Goal: Use online tool/utility: Utilize a website feature to perform a specific function

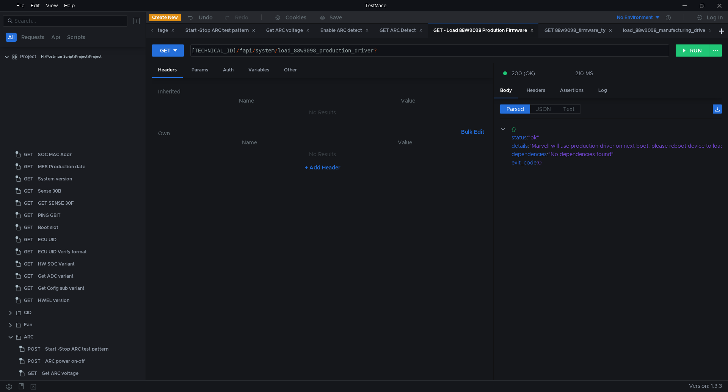
scroll to position [311, 0]
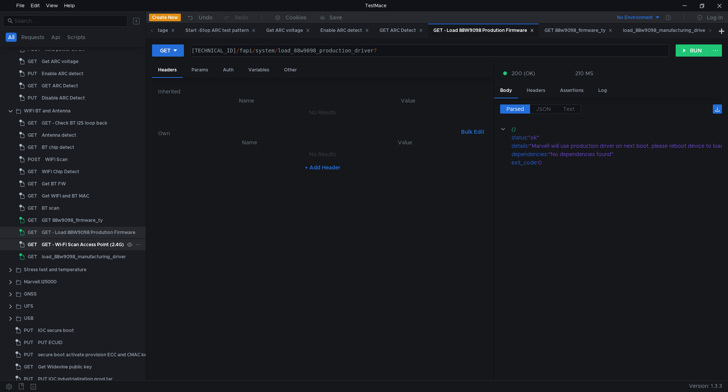
click at [83, 241] on div "GET - Wi-Fi Scan Access Point (2.4G)" at bounding box center [83, 244] width 82 height 11
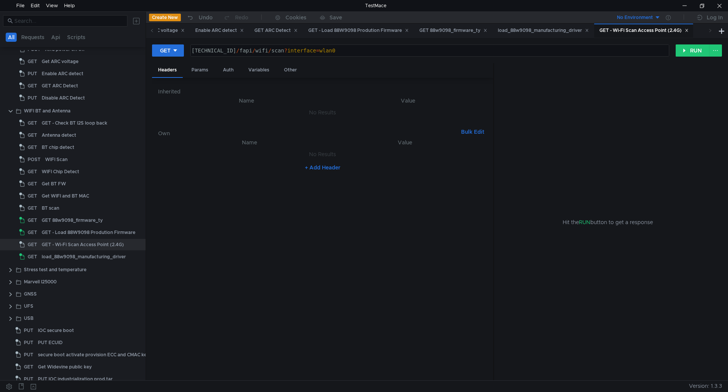
click at [689, 30] on icon at bounding box center [687, 30] width 4 height 4
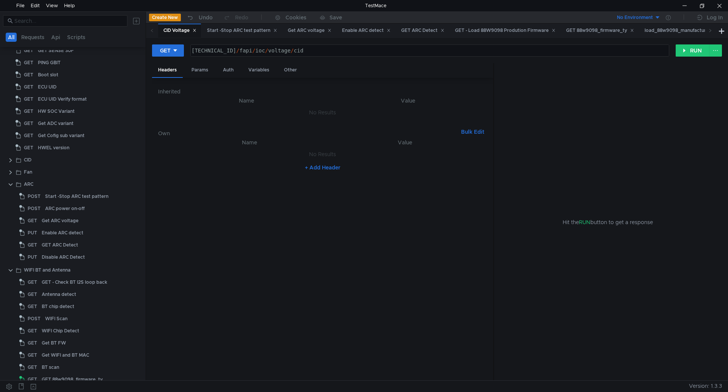
scroll to position [266, 0]
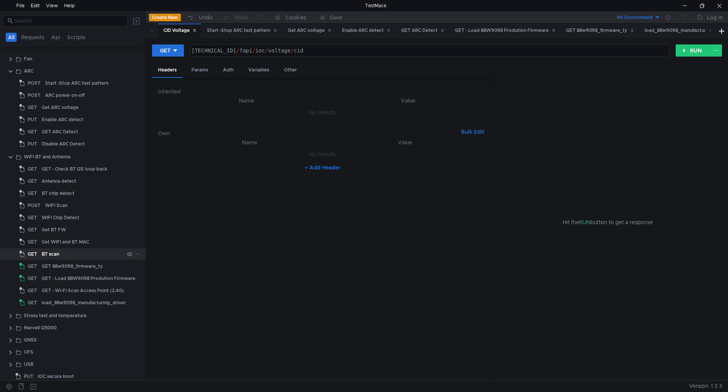
click at [103, 251] on div "BT scan" at bounding box center [83, 253] width 82 height 11
click at [75, 253] on div "BT scan" at bounding box center [83, 253] width 82 height 11
click at [176, 51] on icon at bounding box center [175, 50] width 5 height 5
click at [167, 75] on li "POST" at bounding box center [168, 78] width 33 height 12
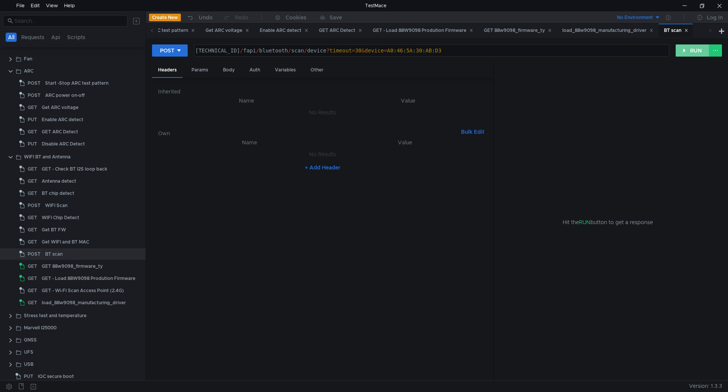
click at [695, 50] on button "RUN" at bounding box center [693, 50] width 34 height 12
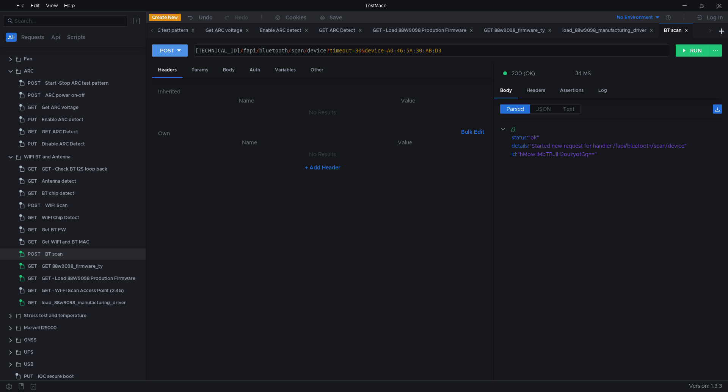
click at [185, 51] on button "POST" at bounding box center [170, 50] width 36 height 12
click at [170, 66] on li "GET" at bounding box center [170, 66] width 36 height 12
click at [703, 51] on button "RUN" at bounding box center [693, 50] width 34 height 12
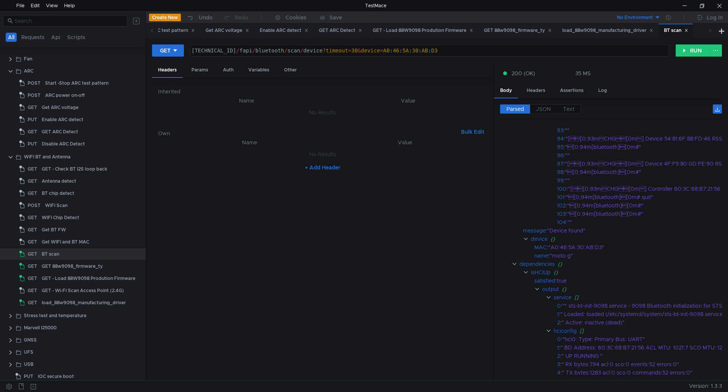
scroll to position [1024, 0]
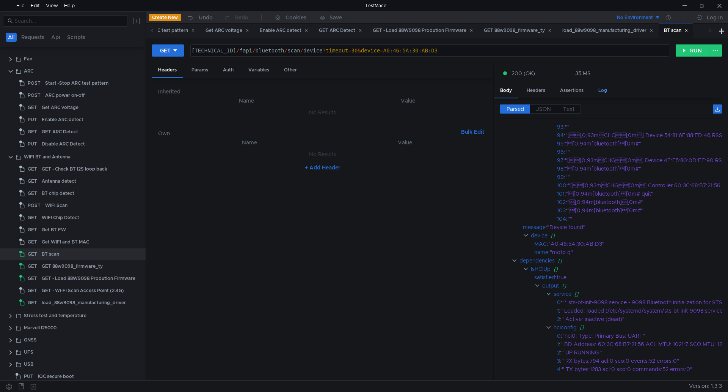
click at [607, 88] on div "Log" at bounding box center [603, 90] width 21 height 14
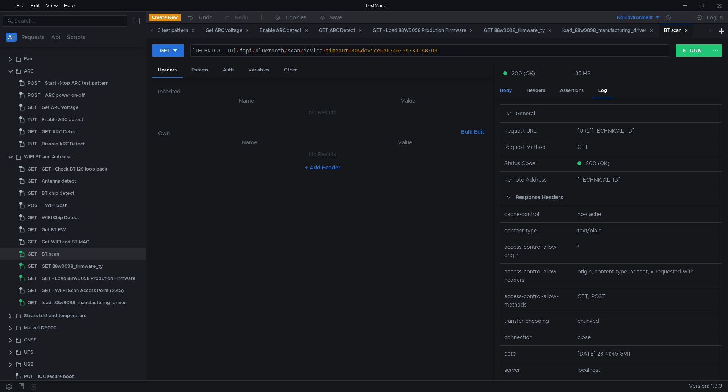
click at [508, 87] on div "Body" at bounding box center [506, 90] width 24 height 14
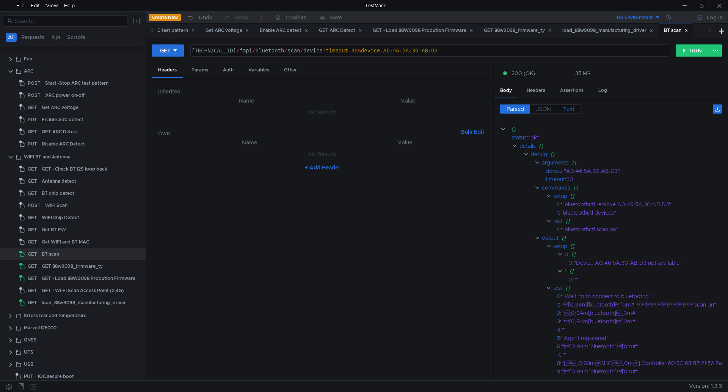
click at [572, 108] on span "Text" at bounding box center [568, 108] width 11 height 7
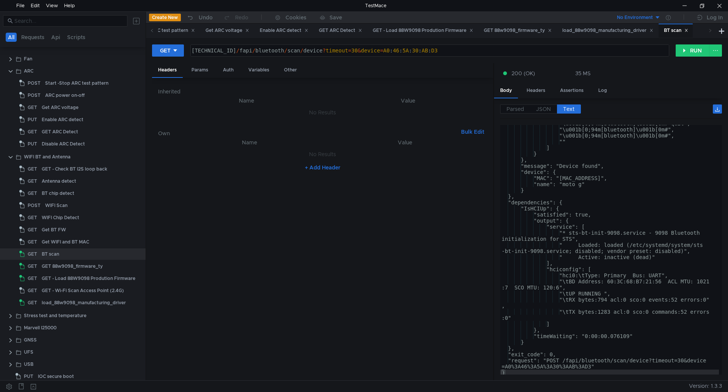
scroll to position [1115, 0]
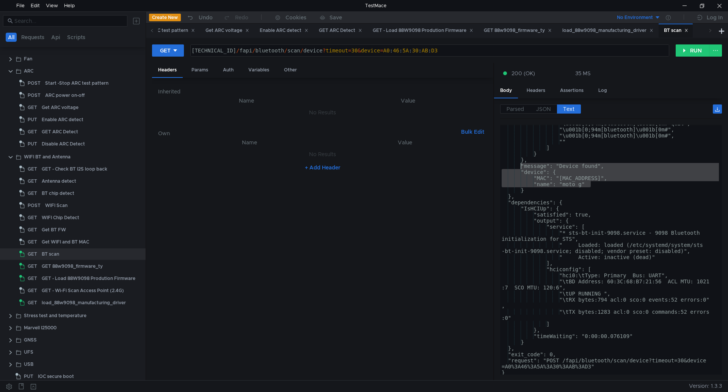
drag, startPoint x: 596, startPoint y: 184, endPoint x: 521, endPoint y: 164, distance: 78.6
click at [521, 164] on div ""\u001b[0;94m[bluetooth]\u001b[0m# quit", "\u001b[0;94m[bluetooth]\u001b[0m#", …" at bounding box center [609, 250] width 219 height 261
type textarea ""message": "Device found", "device": {"
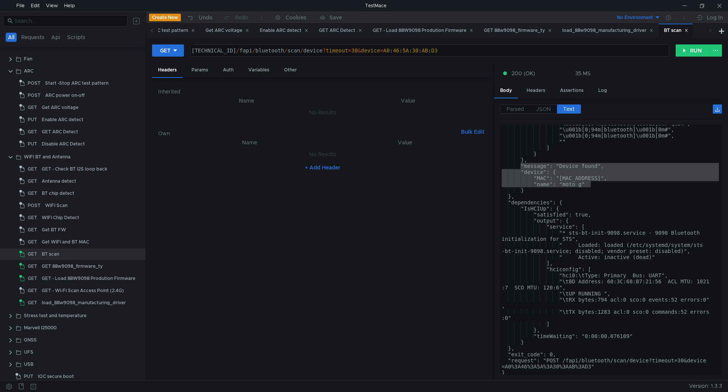
type textarea "[TECHNICAL_ID]/fapi/bluetooth/scan/device?timeout=30&device=A0:46:5A:30:AB:D3"
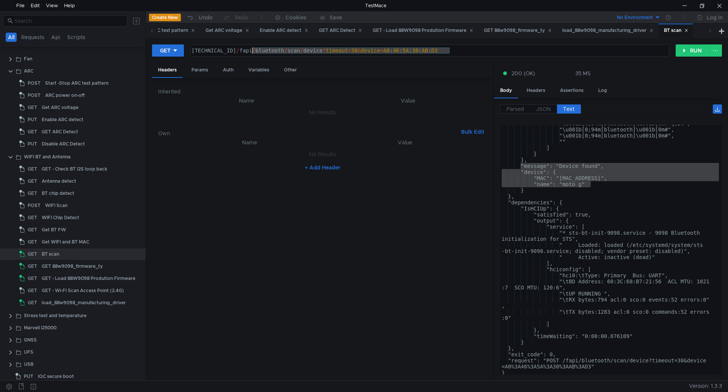
drag, startPoint x: 455, startPoint y: 50, endPoint x: 252, endPoint y: 48, distance: 202.6
click at [252, 48] on div "160.48.199.99:8080 / fapi / bluetooth / scan / device ? timeout = 30 & device =…" at bounding box center [429, 56] width 478 height 18
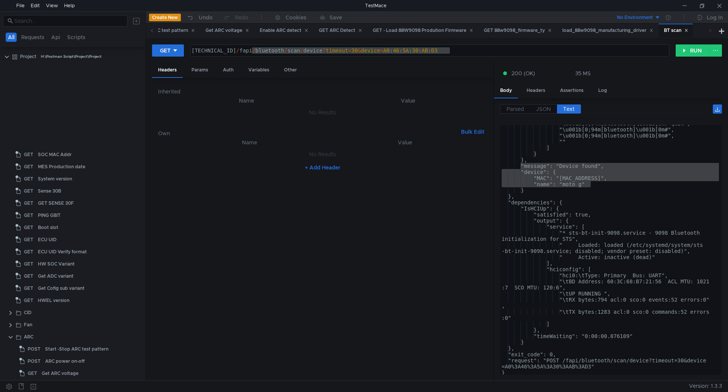
scroll to position [1115, 0]
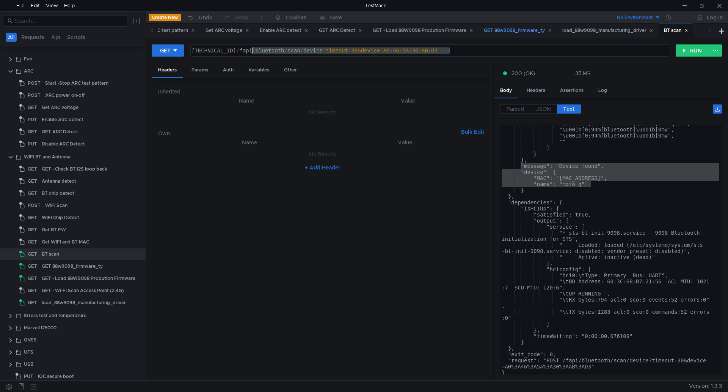
click at [528, 31] on div "GET 88w9098_firmware_ty" at bounding box center [518, 31] width 68 height 8
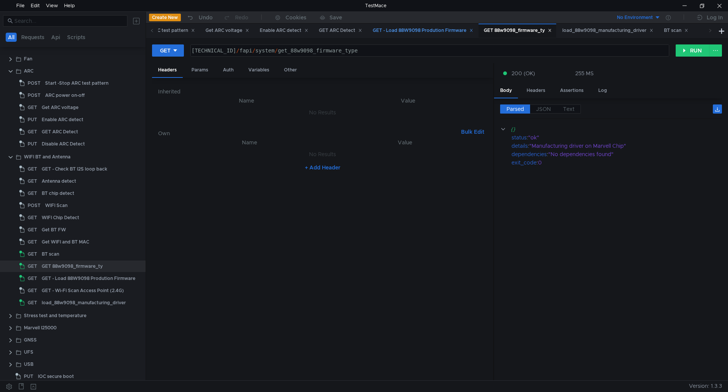
click at [443, 27] on div "GET - Load 88W9098 Prodution Firmware" at bounding box center [423, 31] width 101 height 8
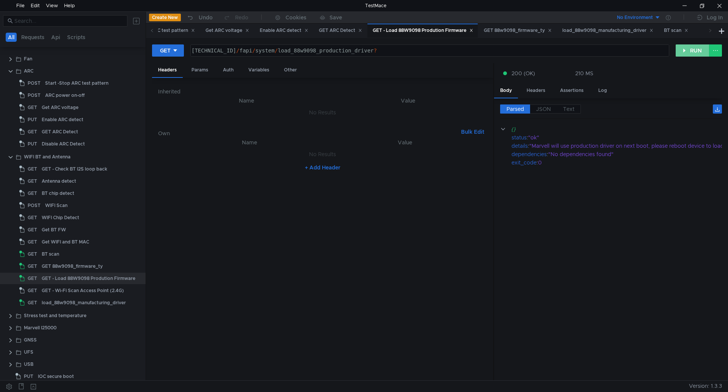
click at [686, 52] on button "RUN" at bounding box center [693, 50] width 34 height 12
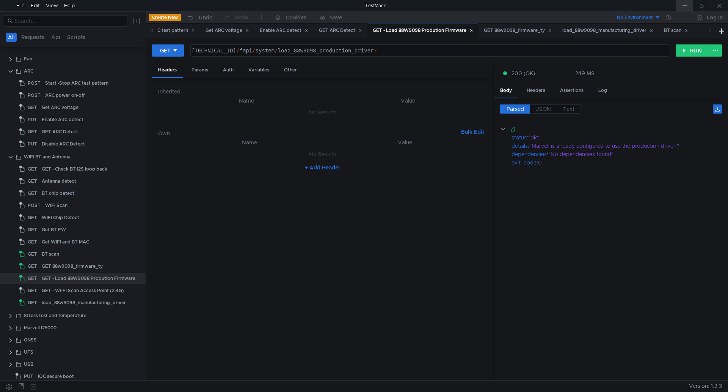
click at [682, 6] on div at bounding box center [684, 5] width 17 height 11
